Goal: Check status

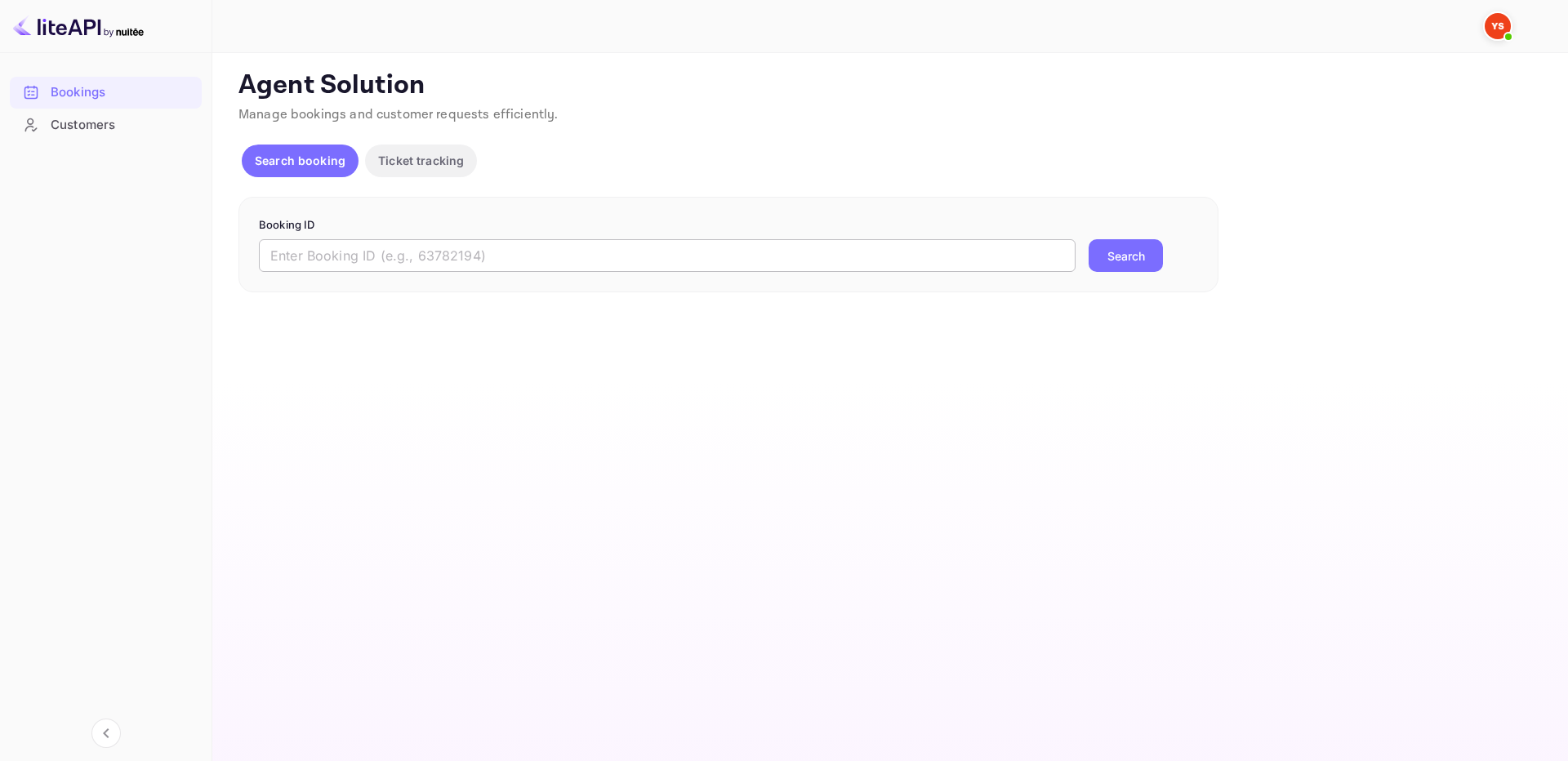
click at [570, 259] on input "text" at bounding box center [667, 255] width 817 height 32
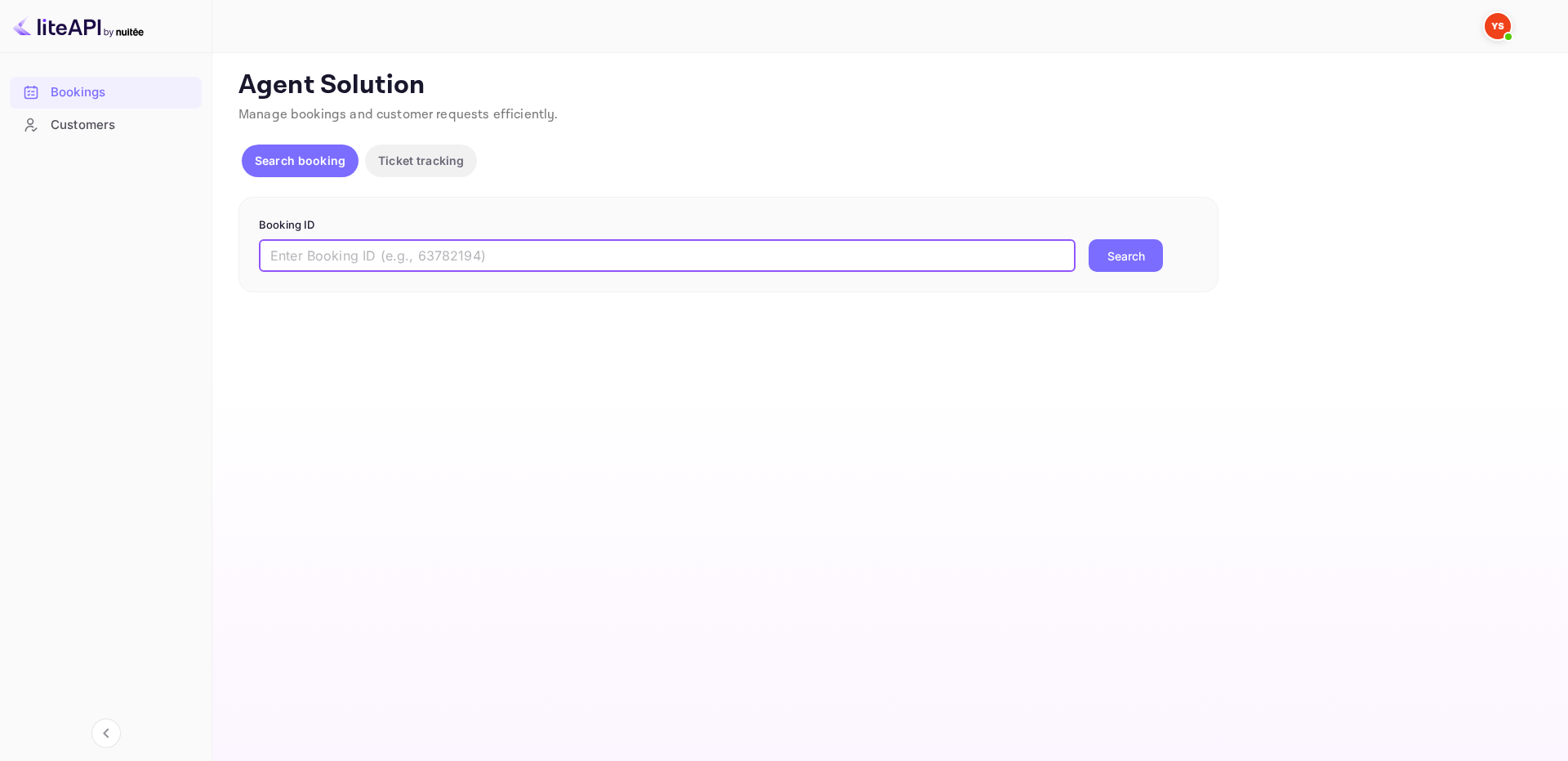
paste input "8590283"
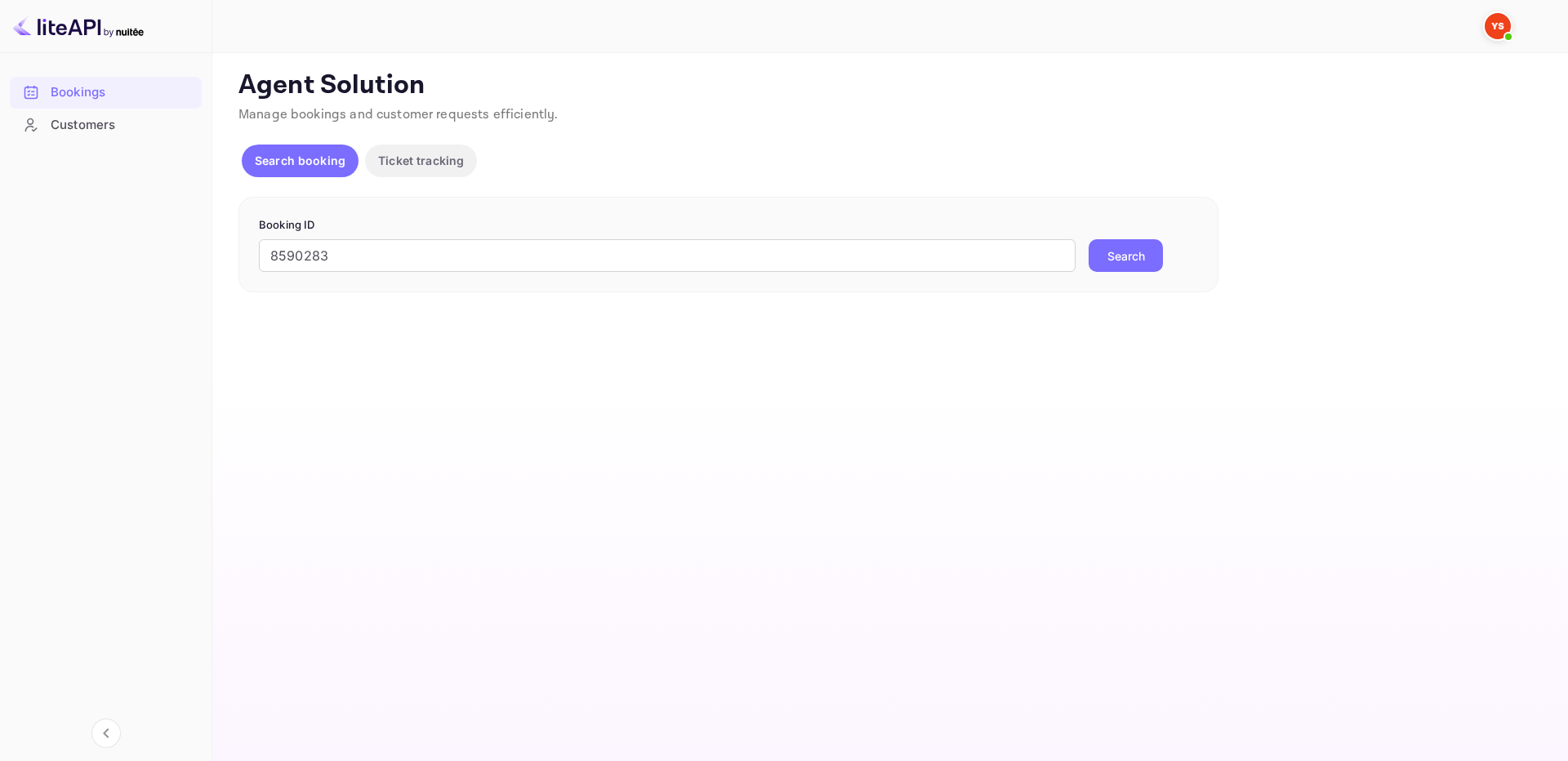
click at [1139, 256] on button "Search" at bounding box center [1126, 255] width 74 height 32
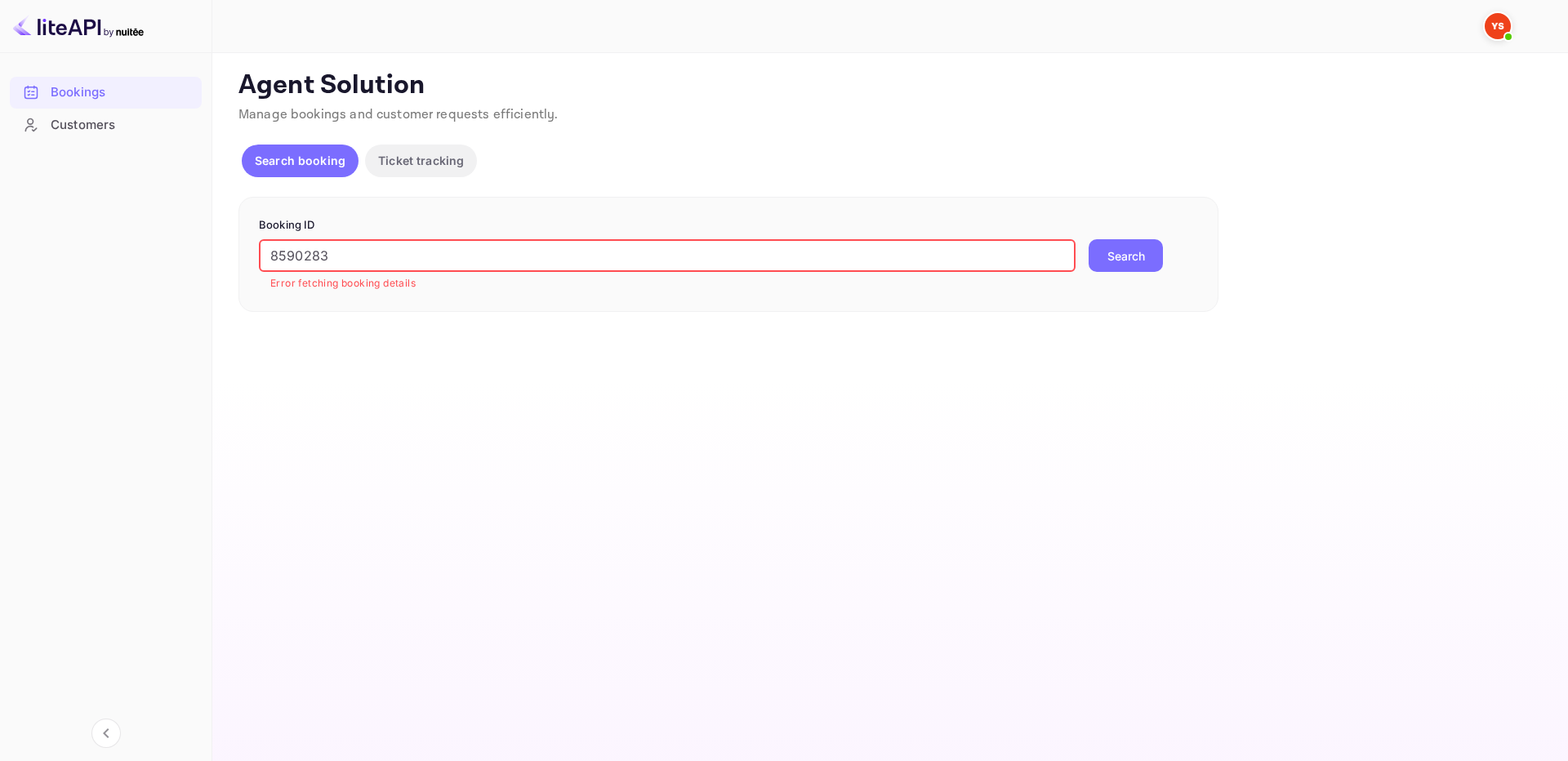
drag, startPoint x: 274, startPoint y: 256, endPoint x: 199, endPoint y: 257, distance: 75.0
click at [171, 252] on div "Bookings Customers Now you can check your travel website directly from the link…" at bounding box center [784, 380] width 1568 height 761
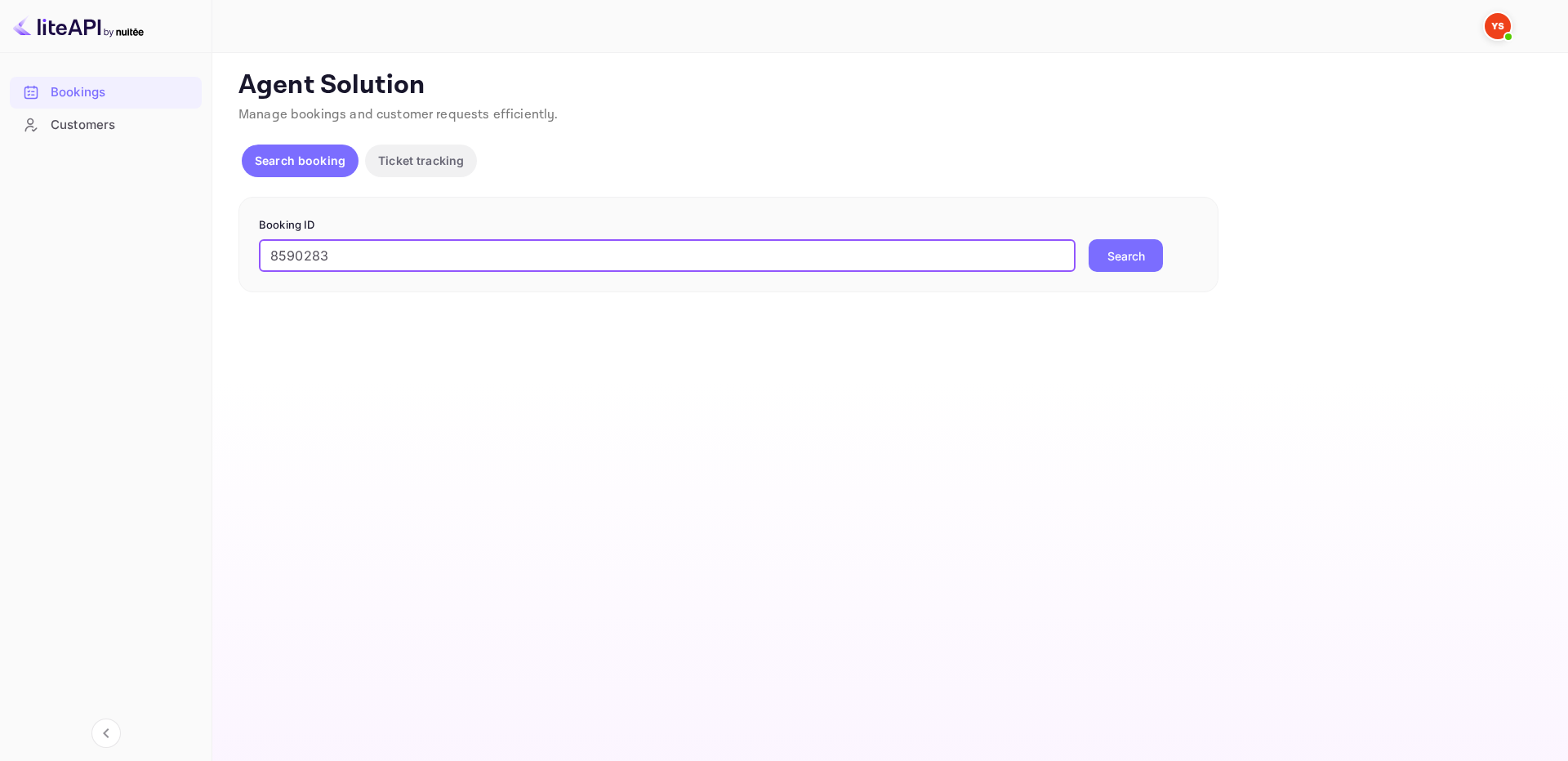
type input "8590283"
click at [1149, 248] on button "Search" at bounding box center [1126, 255] width 74 height 32
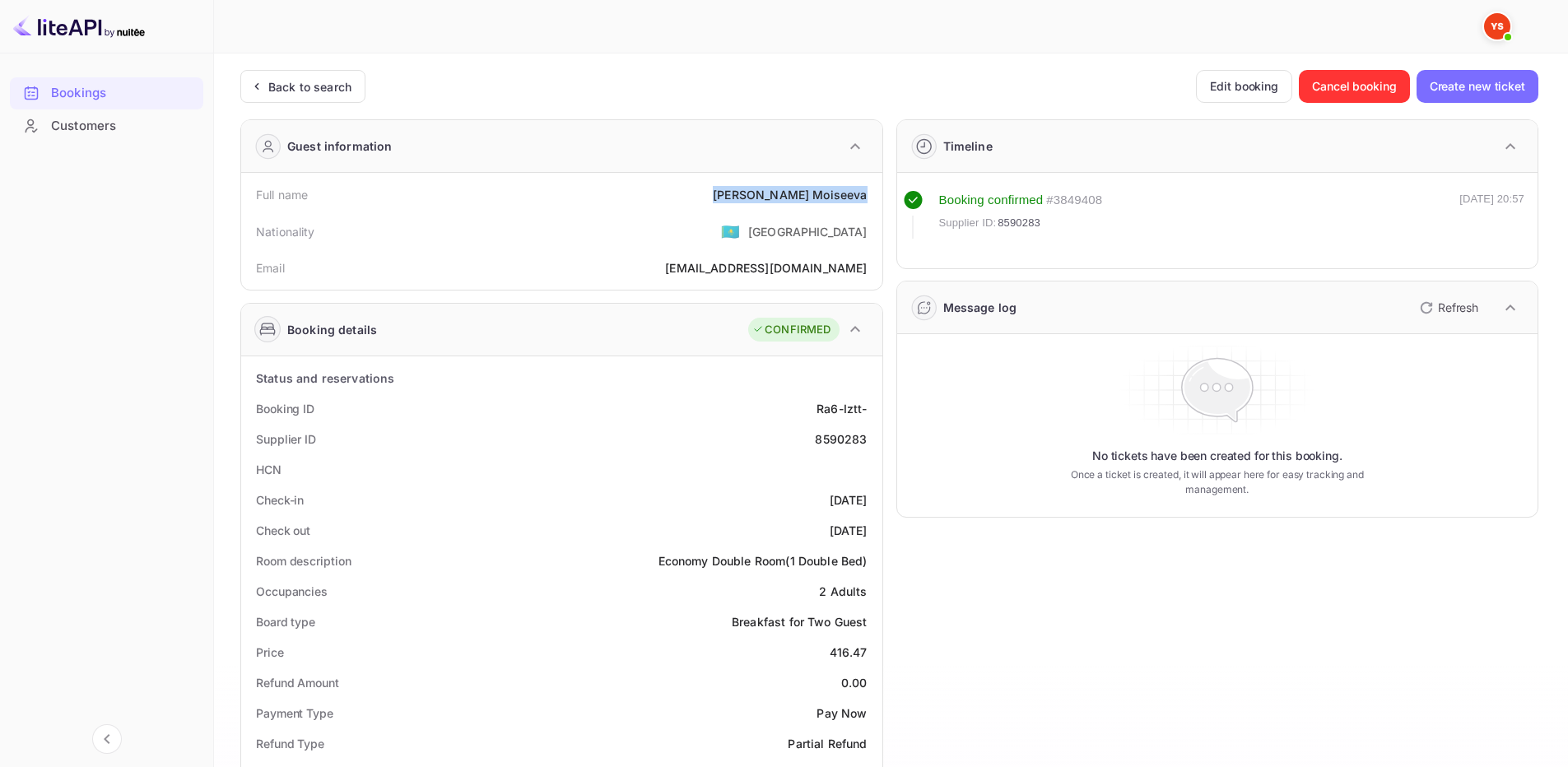
drag, startPoint x: 771, startPoint y: 184, endPoint x: 870, endPoint y: 190, distance: 99.2
click at [870, 190] on div "Full name [PERSON_NAME]" at bounding box center [561, 194] width 628 height 31
copy div "[PERSON_NAME]"
drag, startPoint x: 831, startPoint y: 652, endPoint x: 872, endPoint y: 654, distance: 41.0
click at [872, 654] on div "Price 416.47" at bounding box center [561, 652] width 628 height 31
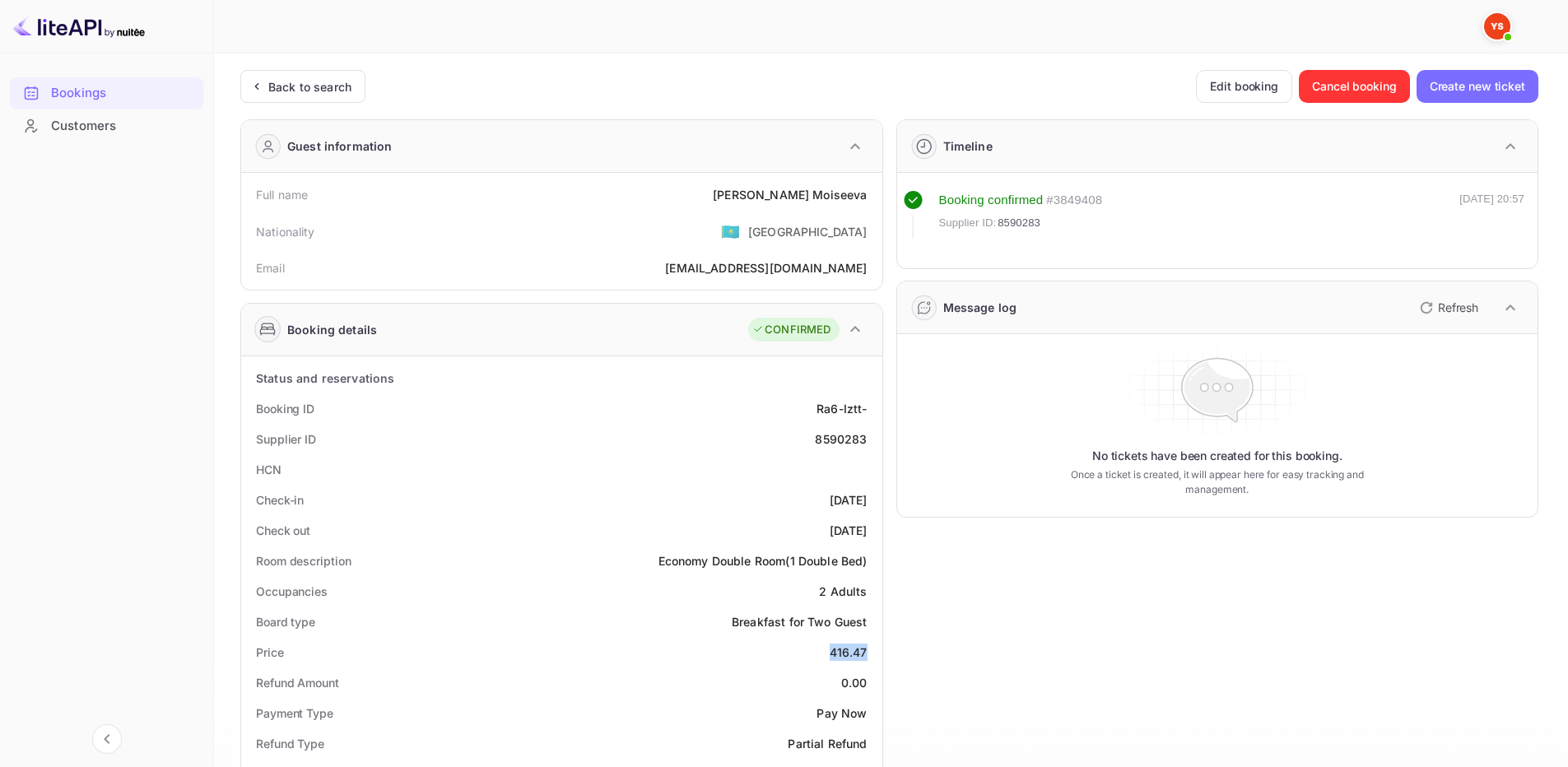
copy div "416.47"
